Goal: Information Seeking & Learning: Learn about a topic

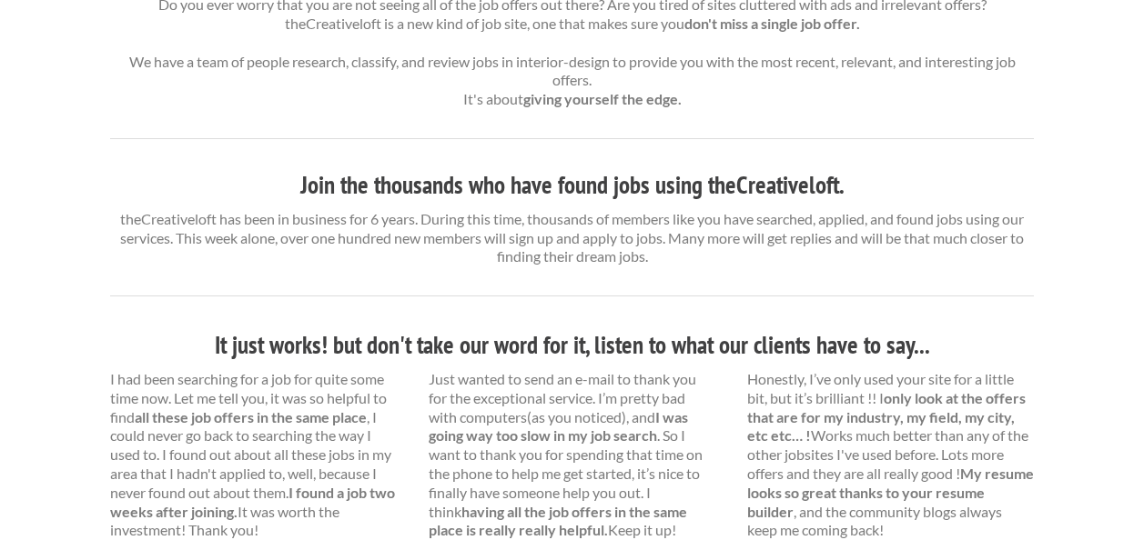
scroll to position [273, 0]
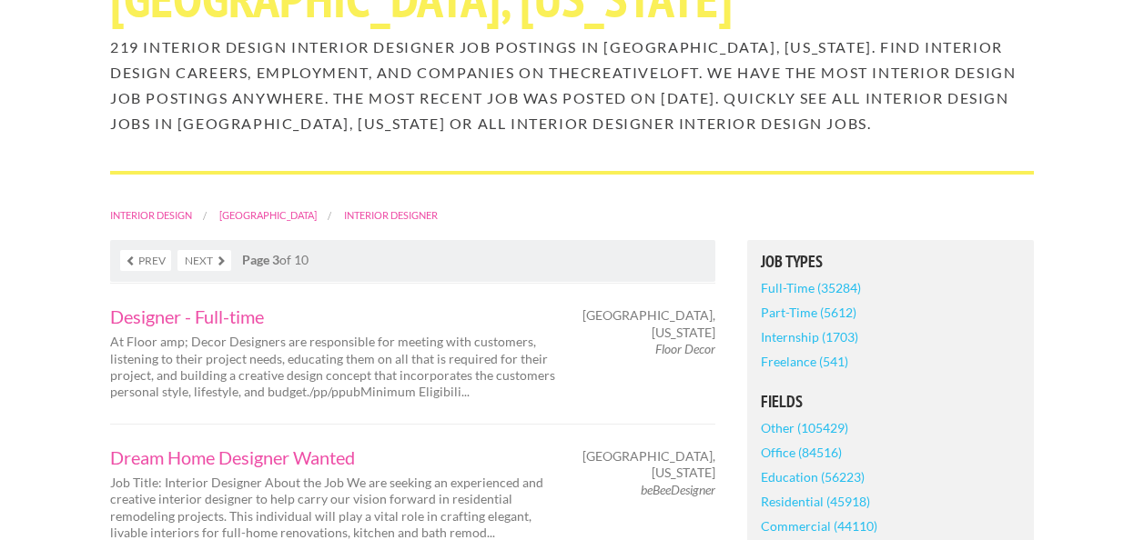
scroll to position [273, 0]
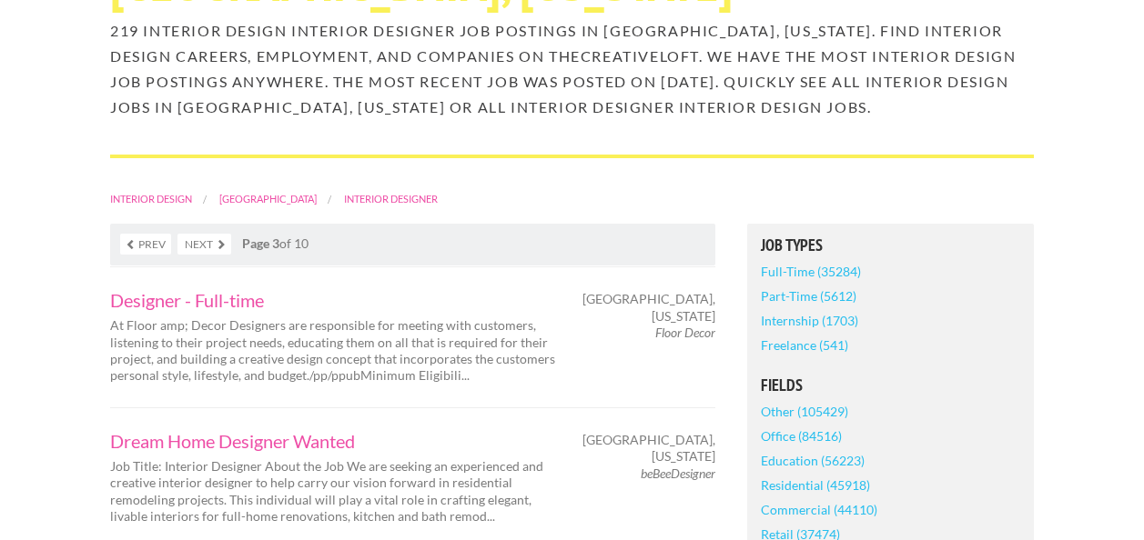
click at [802, 290] on link "Part-Time (5612)" at bounding box center [809, 296] width 96 height 25
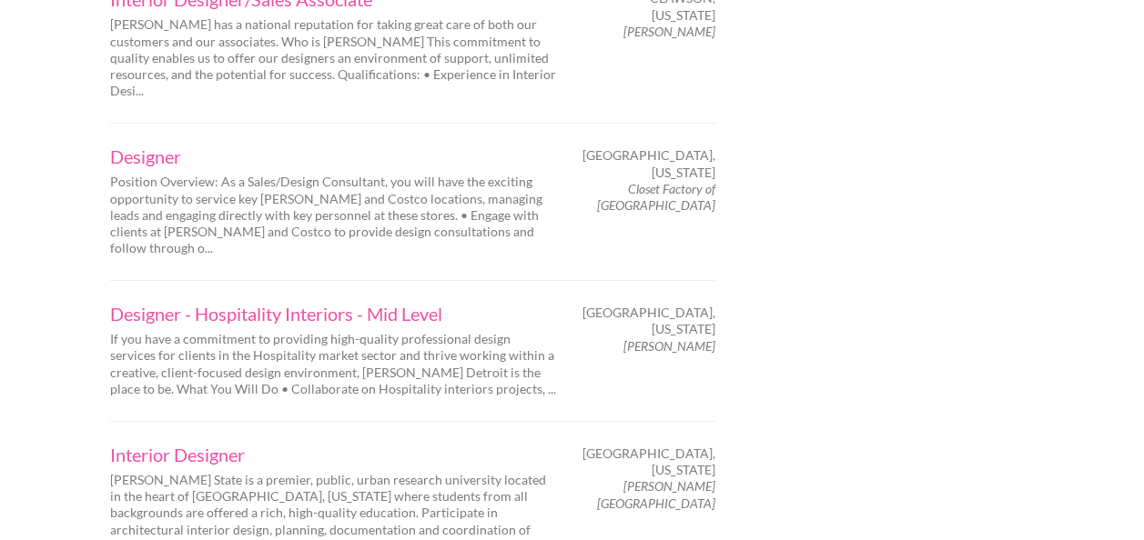
scroll to position [3002, 0]
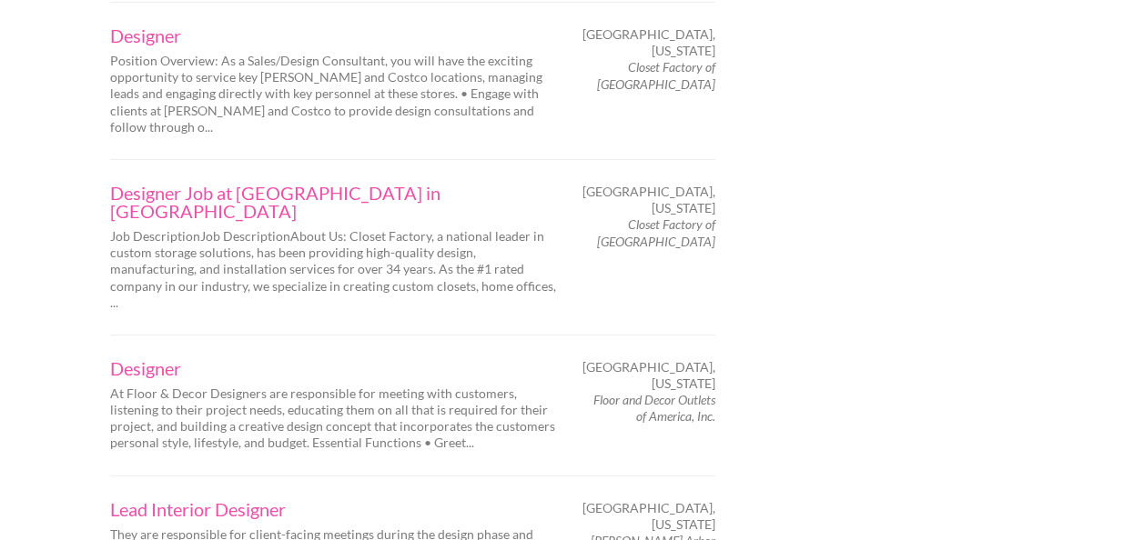
scroll to position [2911, 0]
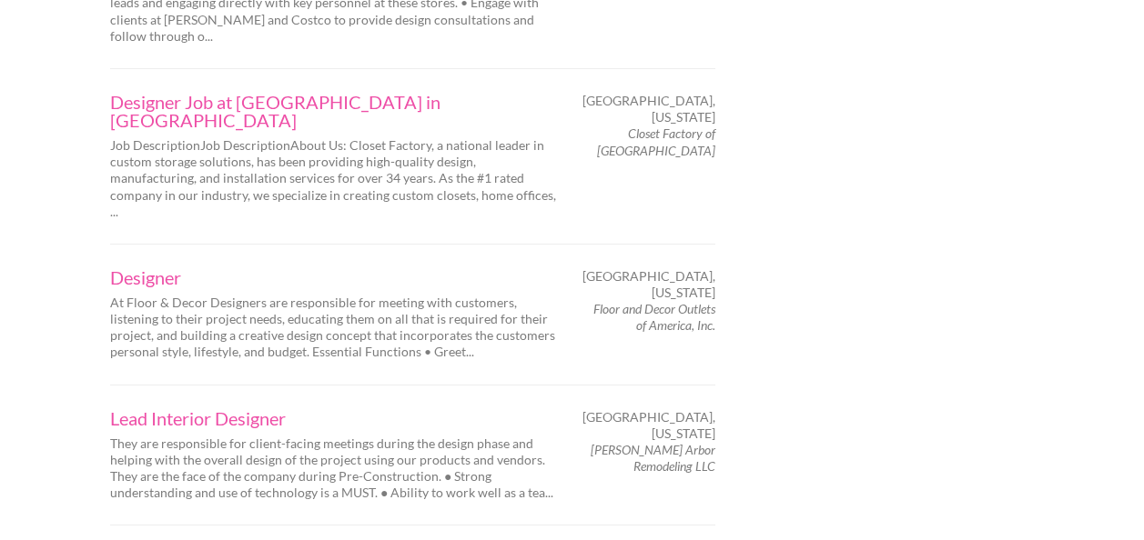
drag, startPoint x: 732, startPoint y: 412, endPoint x: 616, endPoint y: 419, distance: 116.7
drag, startPoint x: 718, startPoint y: 411, endPoint x: 723, endPoint y: 401, distance: 11.4
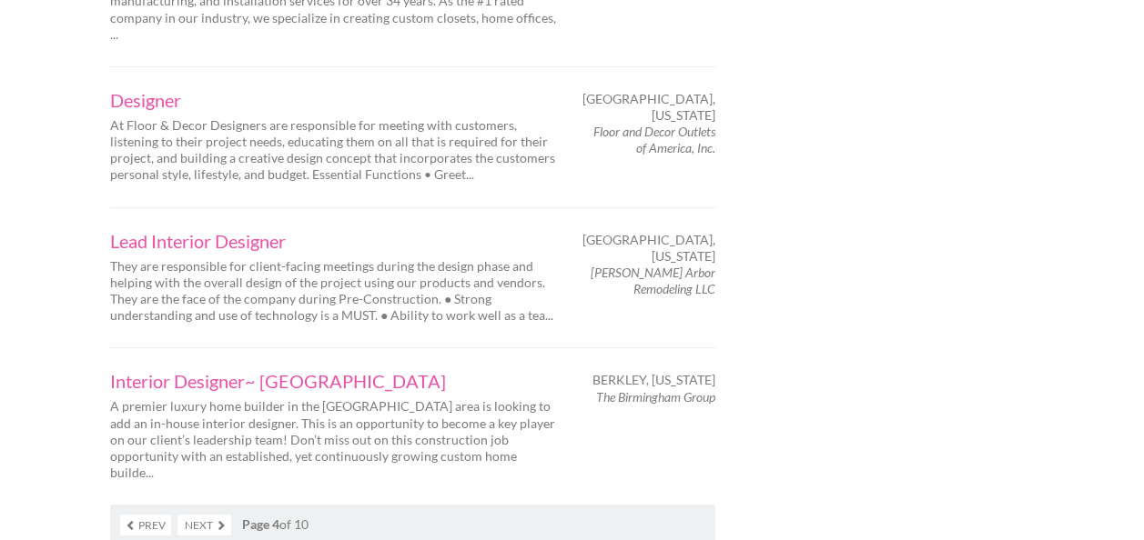
scroll to position [3093, 0]
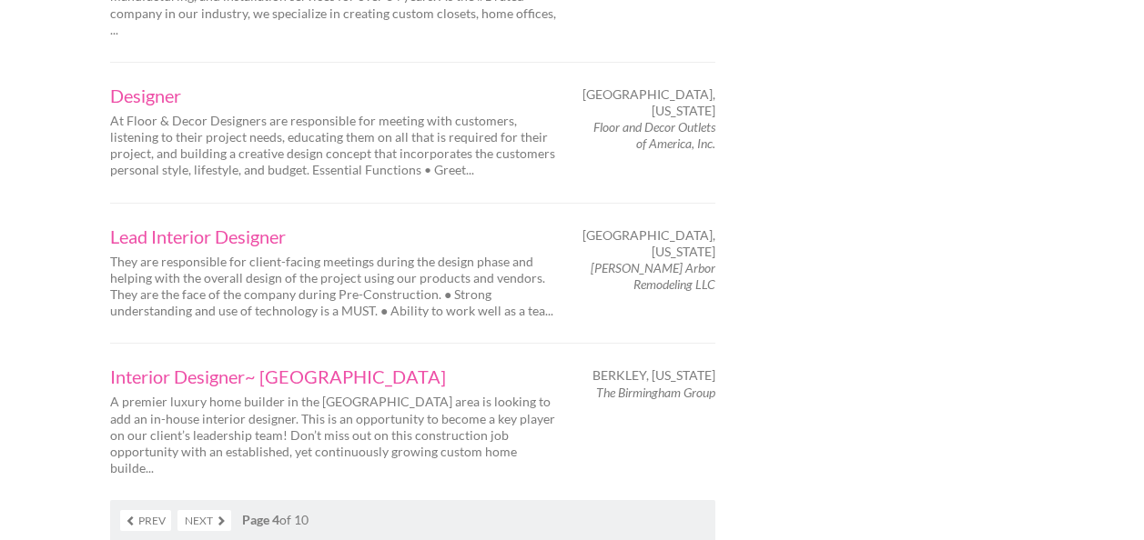
click at [193, 510] on link "Next" at bounding box center [204, 520] width 54 height 21
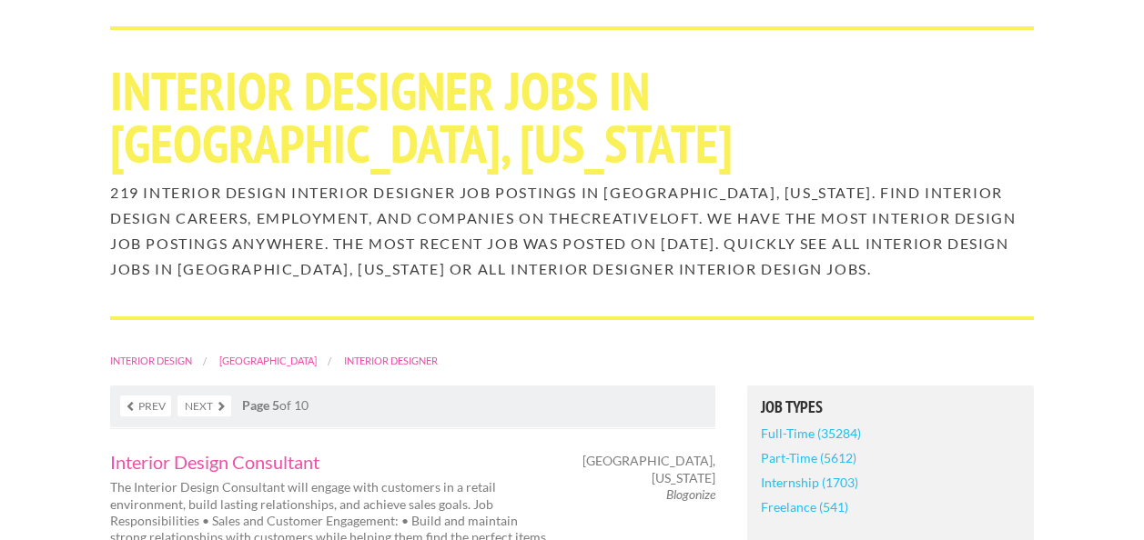
scroll to position [364, 0]
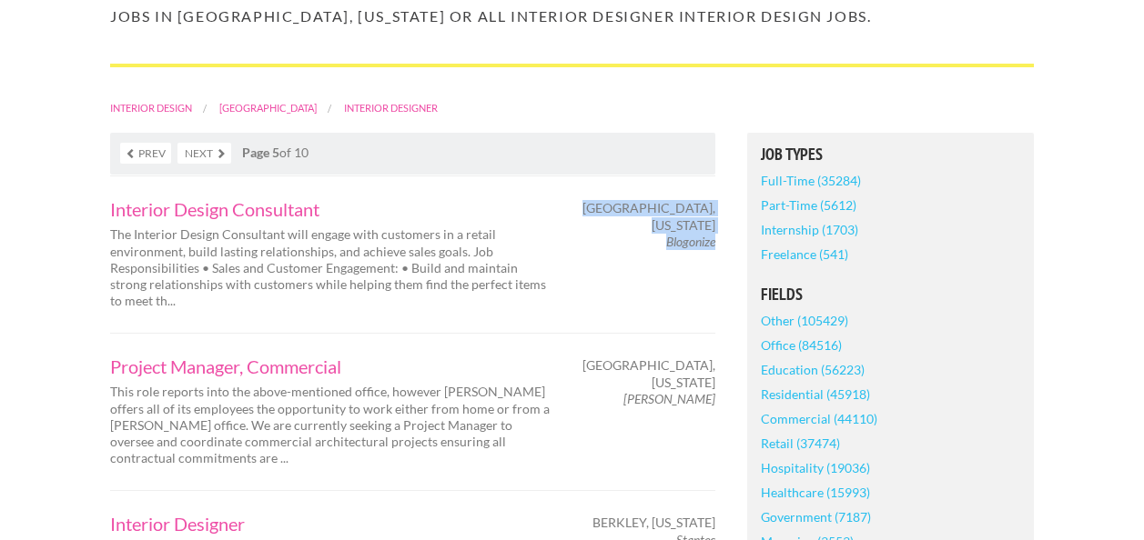
drag, startPoint x: 662, startPoint y: 226, endPoint x: 713, endPoint y: 231, distance: 51.2
click at [713, 231] on div "Utica, Michigan Blogonize" at bounding box center [651, 225] width 159 height 50
copy div "Utica, Michigan Blogonize"
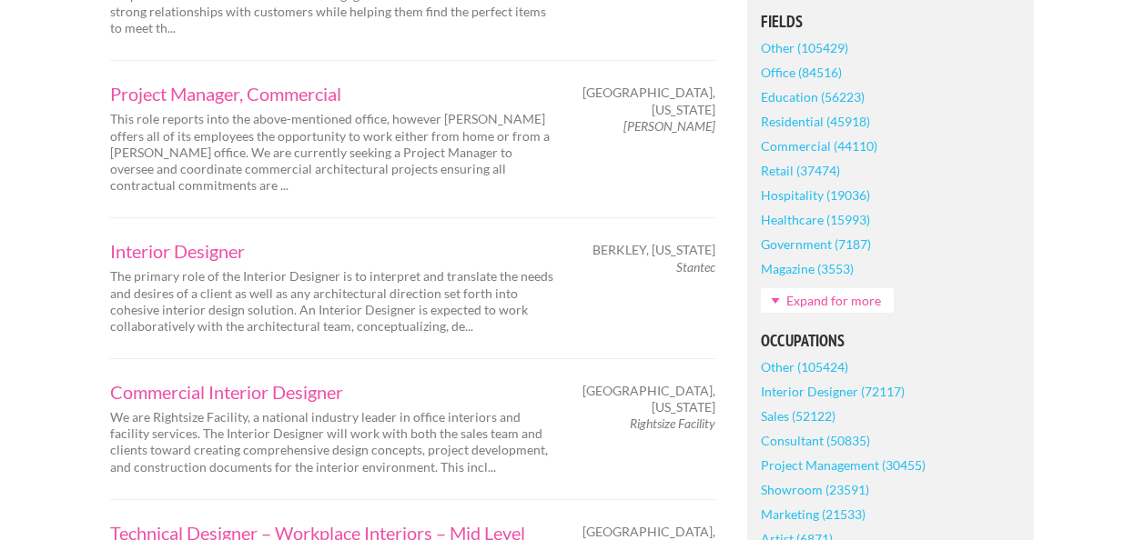
scroll to position [819, 0]
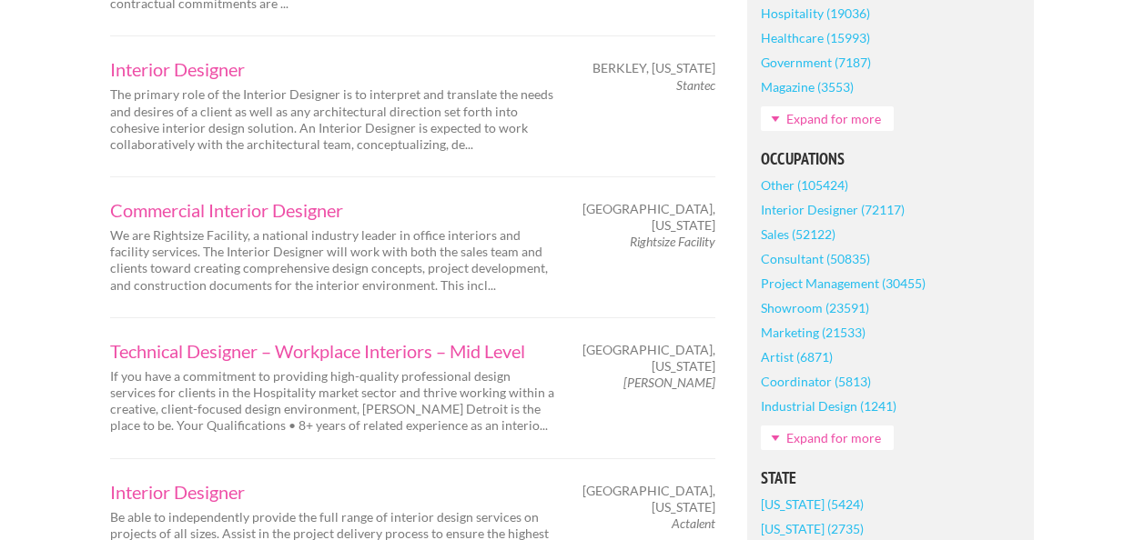
drag, startPoint x: 624, startPoint y: 223, endPoint x: 720, endPoint y: 227, distance: 95.6
click at [720, 227] on div "Southfield, Michigan Rightsize Facility" at bounding box center [651, 226] width 159 height 50
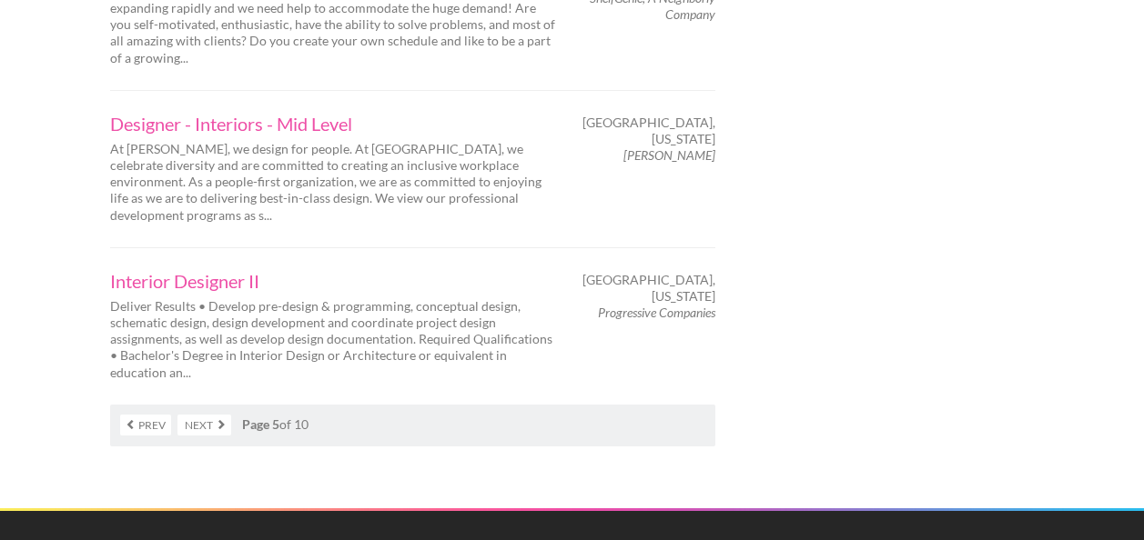
scroll to position [3184, 0]
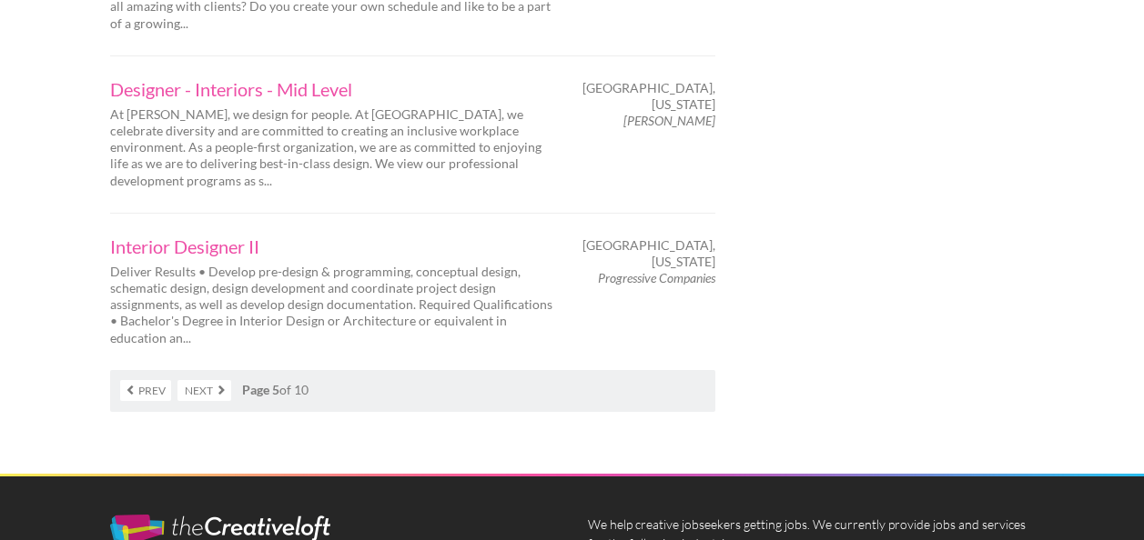
click at [205, 380] on link "Next" at bounding box center [204, 390] width 54 height 21
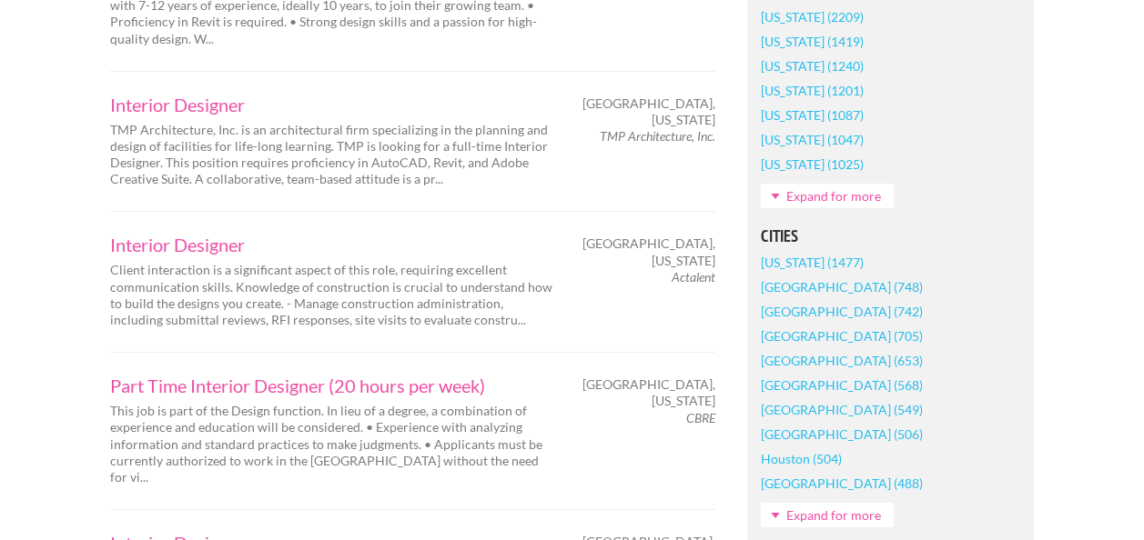
scroll to position [1547, 0]
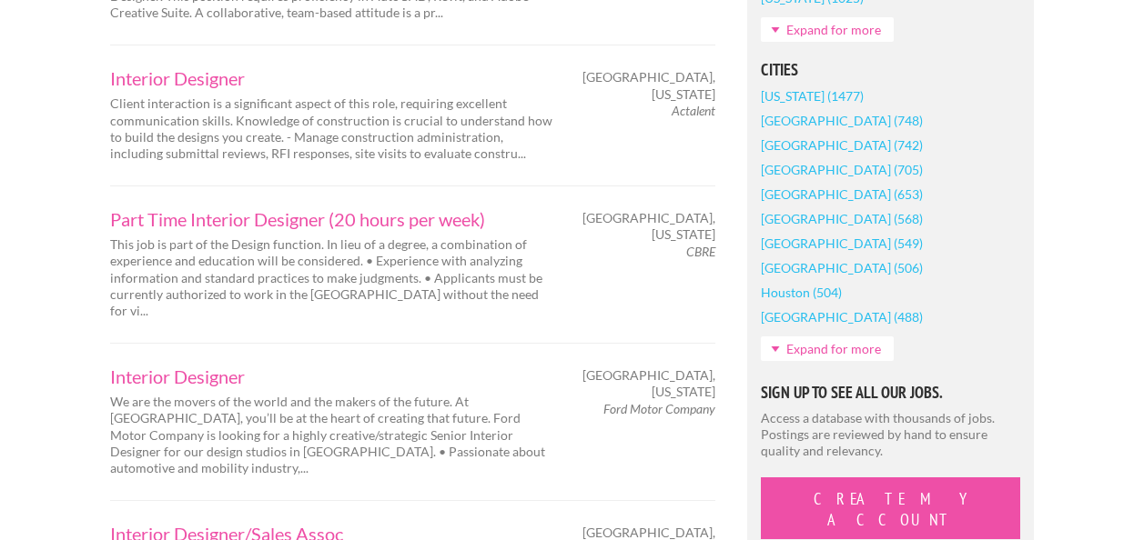
click at [666, 401] on em "Ford Motor Company" at bounding box center [659, 408] width 112 height 15
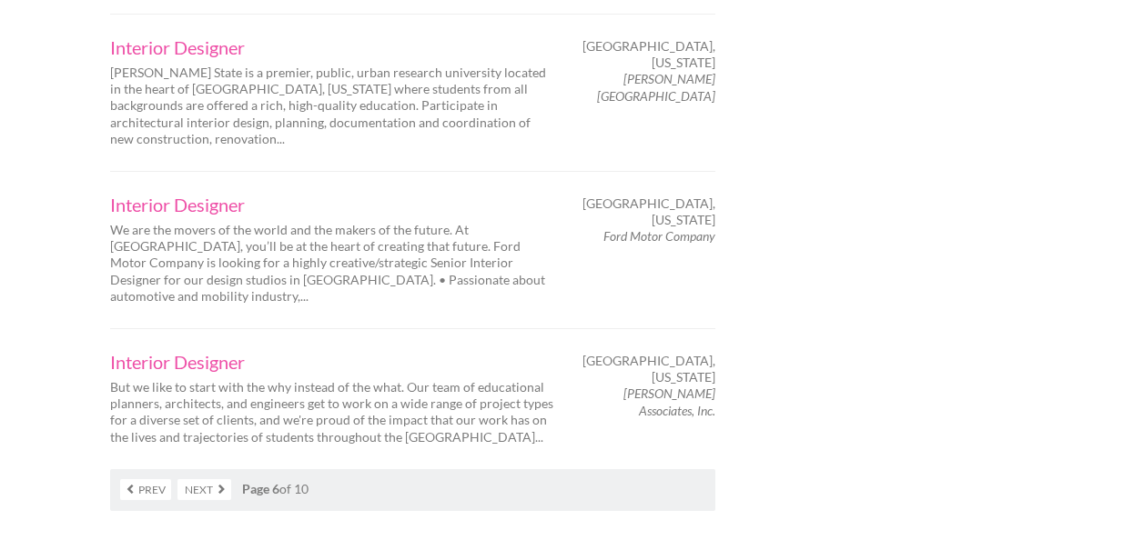
scroll to position [3093, 0]
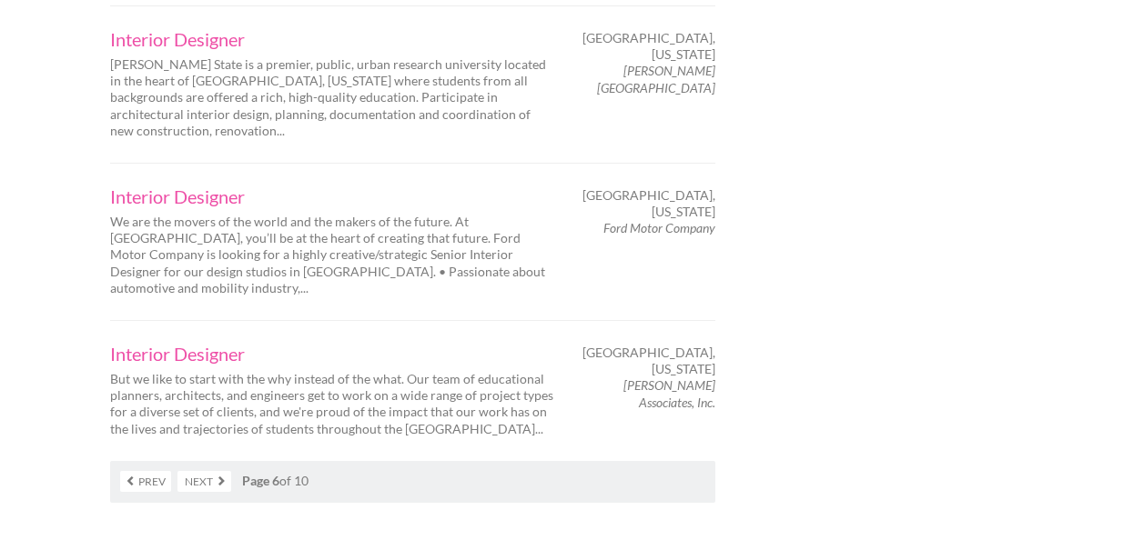
click at [201, 471] on link "Next" at bounding box center [204, 481] width 54 height 21
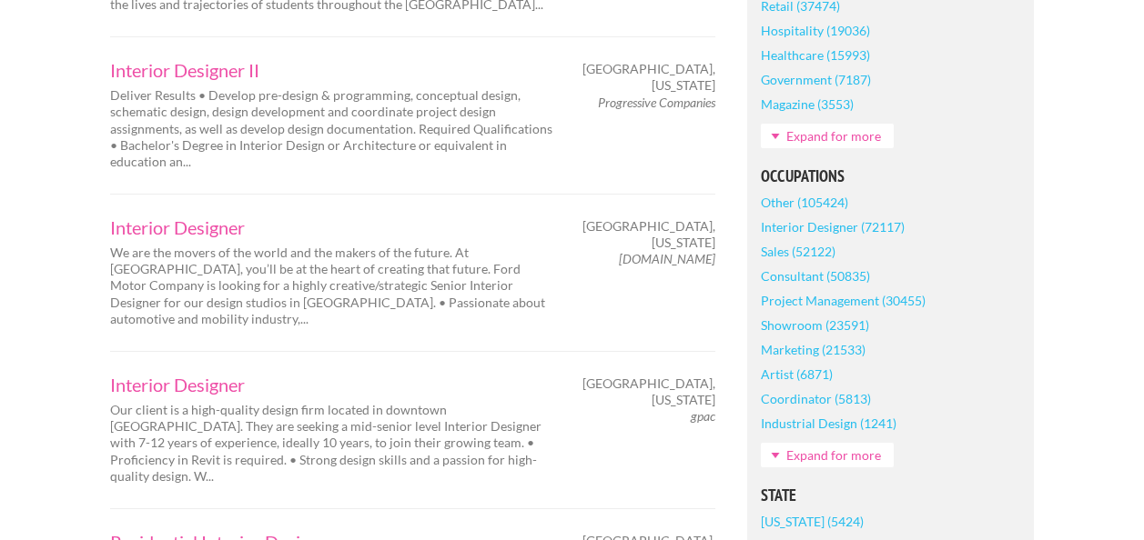
scroll to position [910, 0]
